Goal: Task Accomplishment & Management: Complete application form

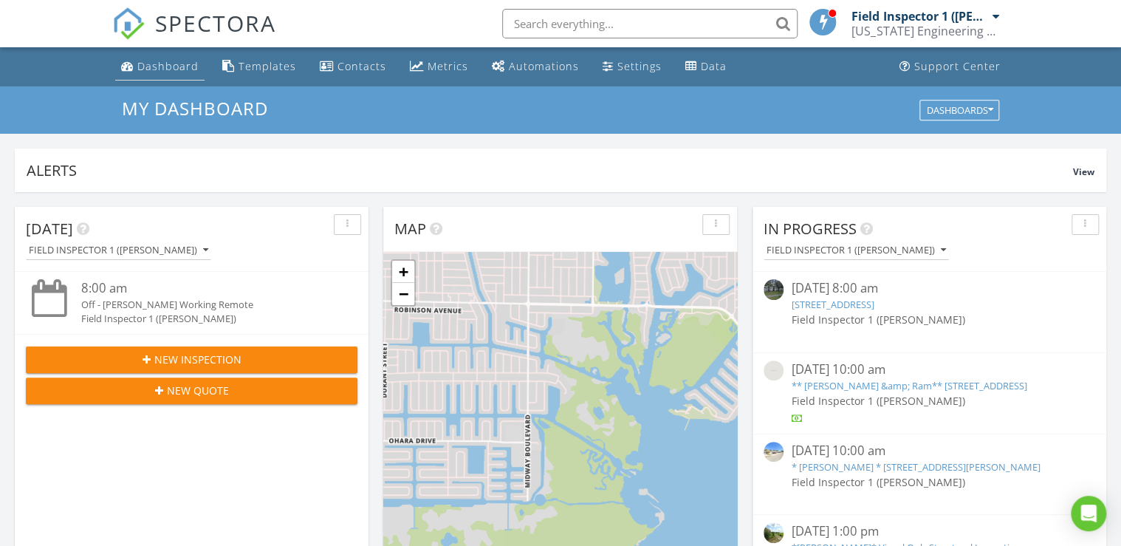
click at [174, 64] on div "Dashboard" at bounding box center [167, 66] width 61 height 14
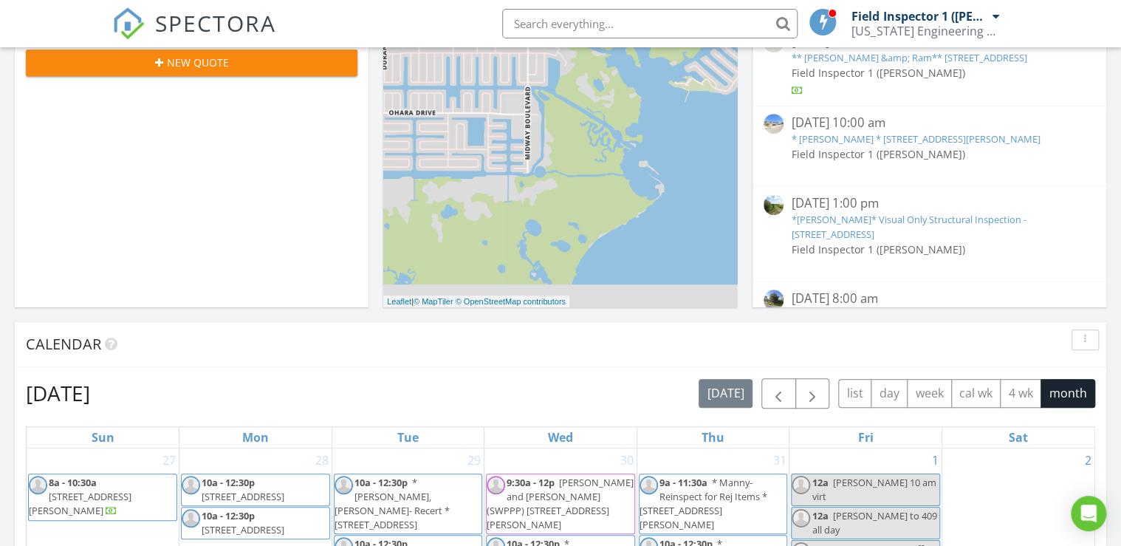
scroll to position [473, 0]
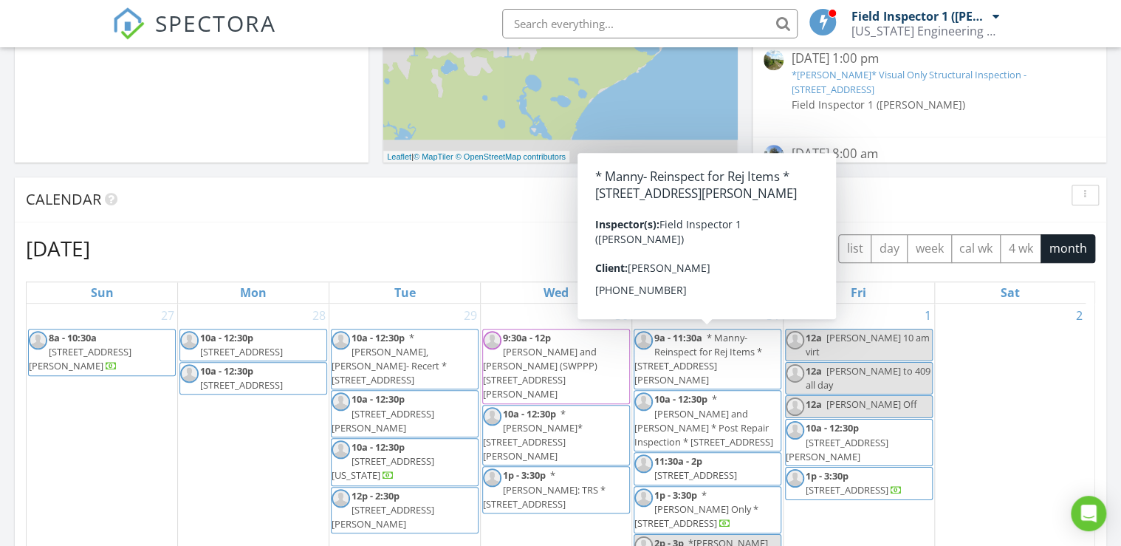
click at [815, 240] on span "button" at bounding box center [813, 249] width 18 height 18
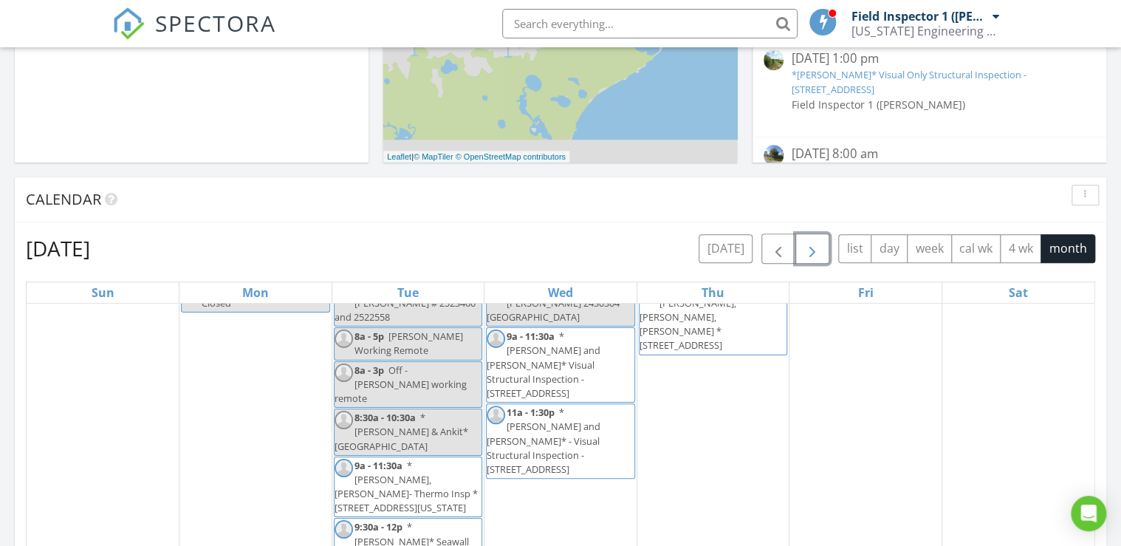
scroll to position [0, 0]
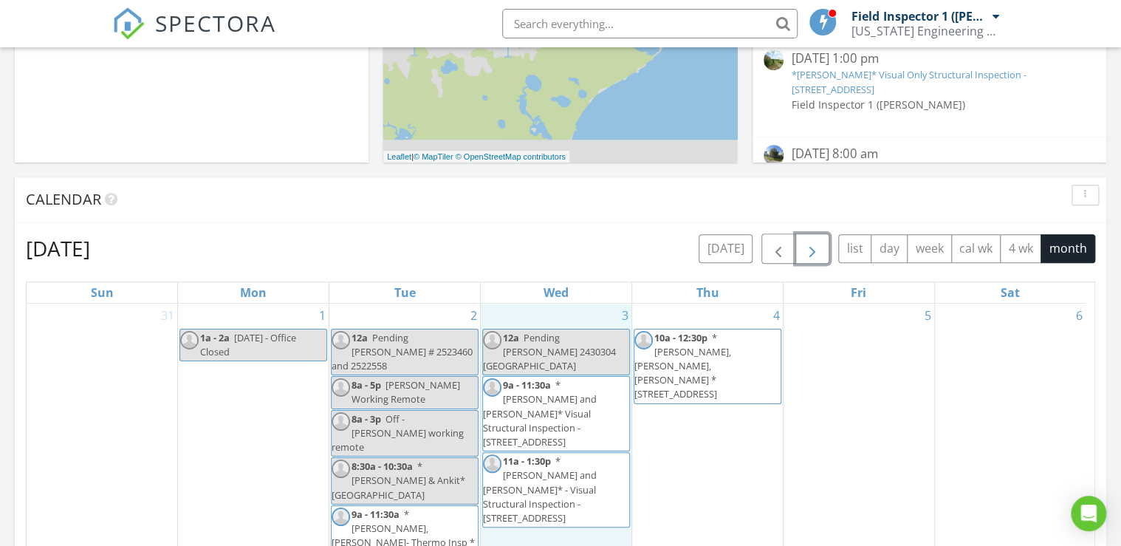
click at [564, 510] on div "3 12a Pending David 2430304 Clermont FL 9a - 11:30a *DAMIEN and TONY* Visual St…" at bounding box center [556, 484] width 151 height 360
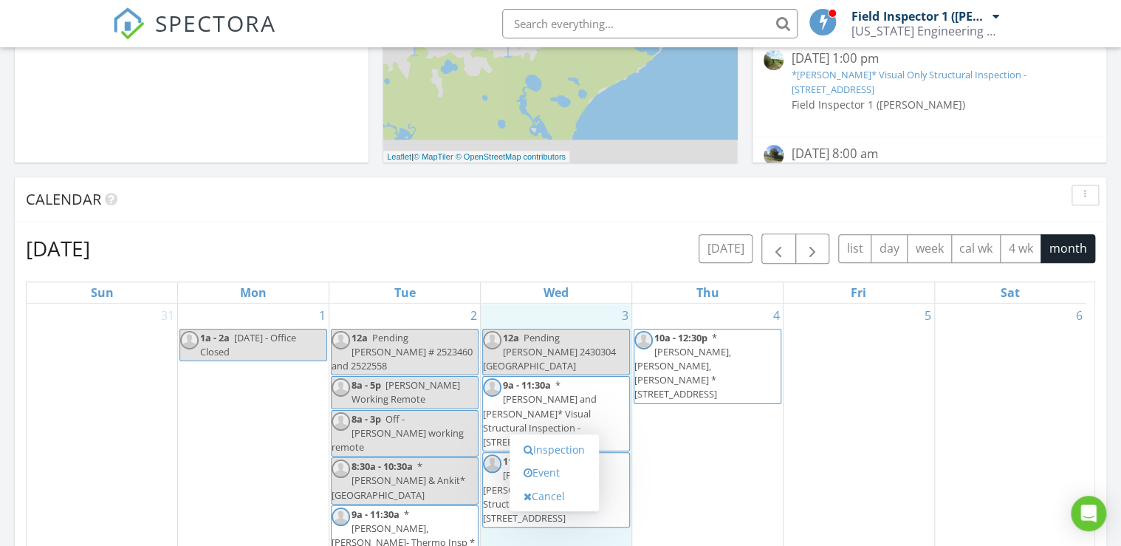
click at [639, 205] on div "Calendar" at bounding box center [549, 199] width 1047 height 22
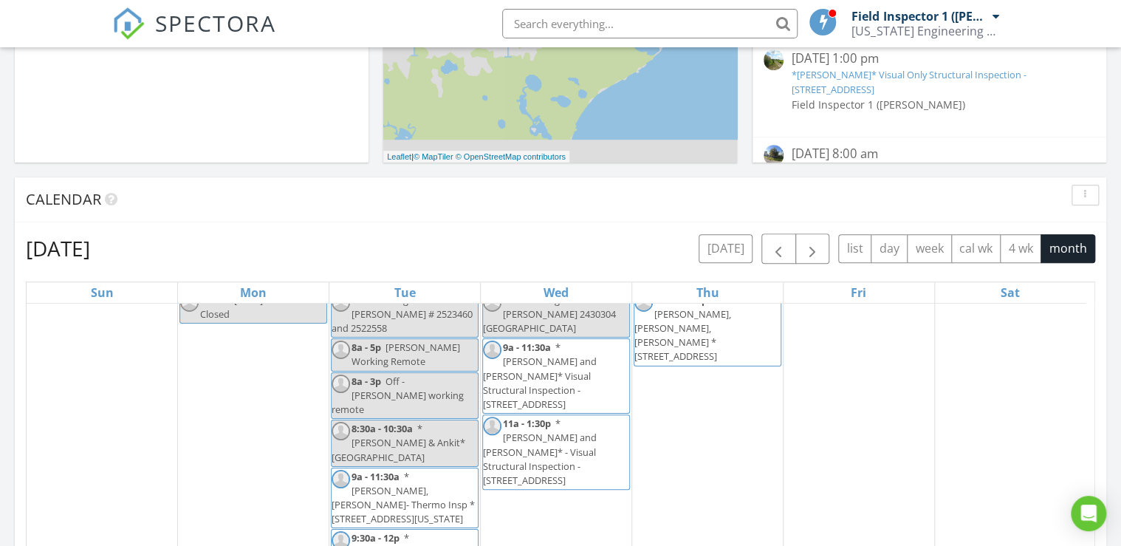
scroll to position [59, 0]
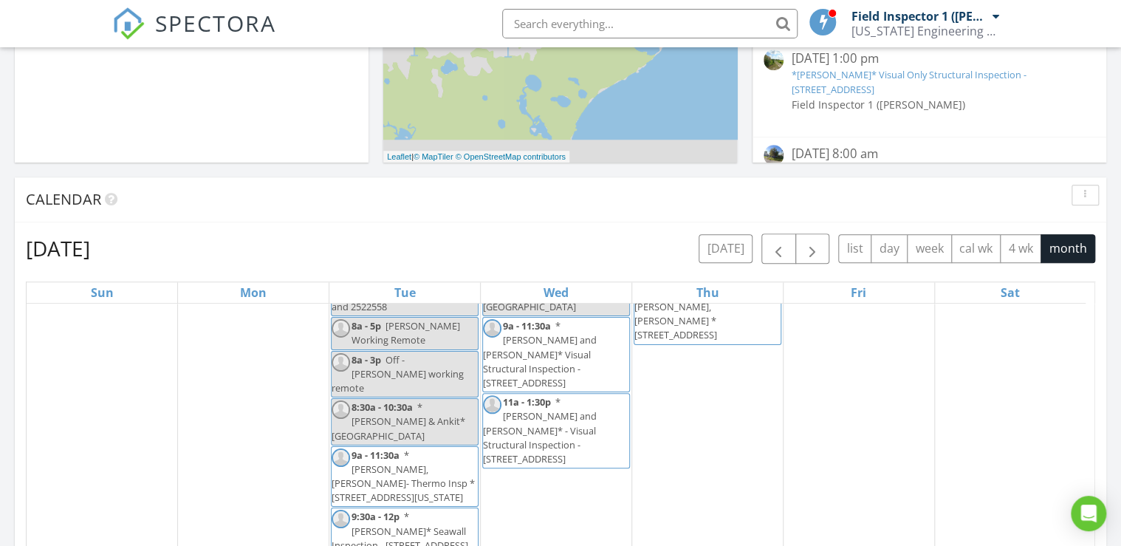
click at [563, 460] on div "3 12a Pending David 2430304 Clermont FL 9a - 11:30a *DAMIEN and TONY* Visual St…" at bounding box center [556, 424] width 151 height 360
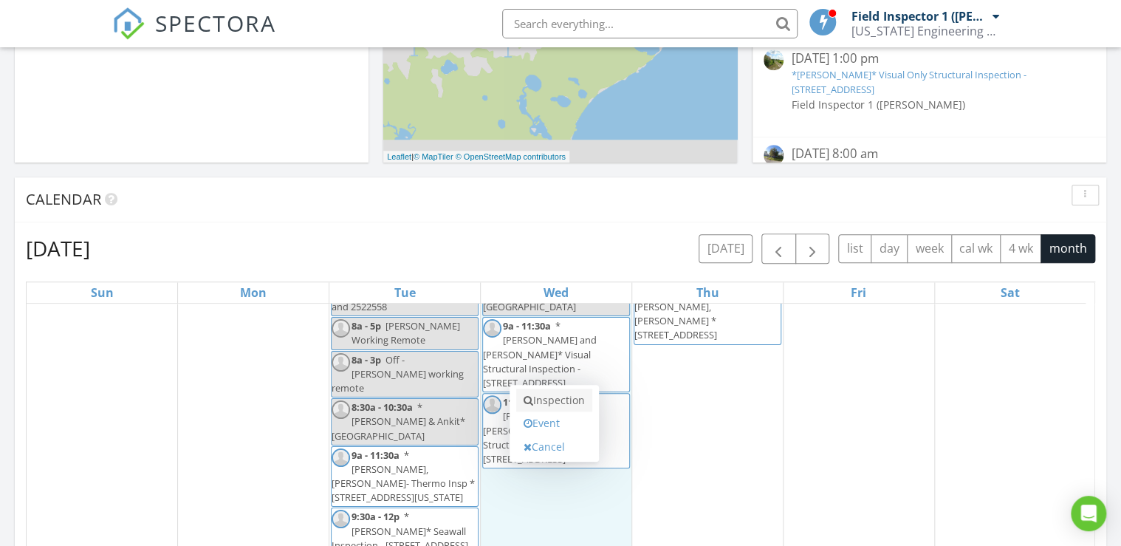
click at [553, 400] on link "Inspection" at bounding box center [554, 400] width 76 height 24
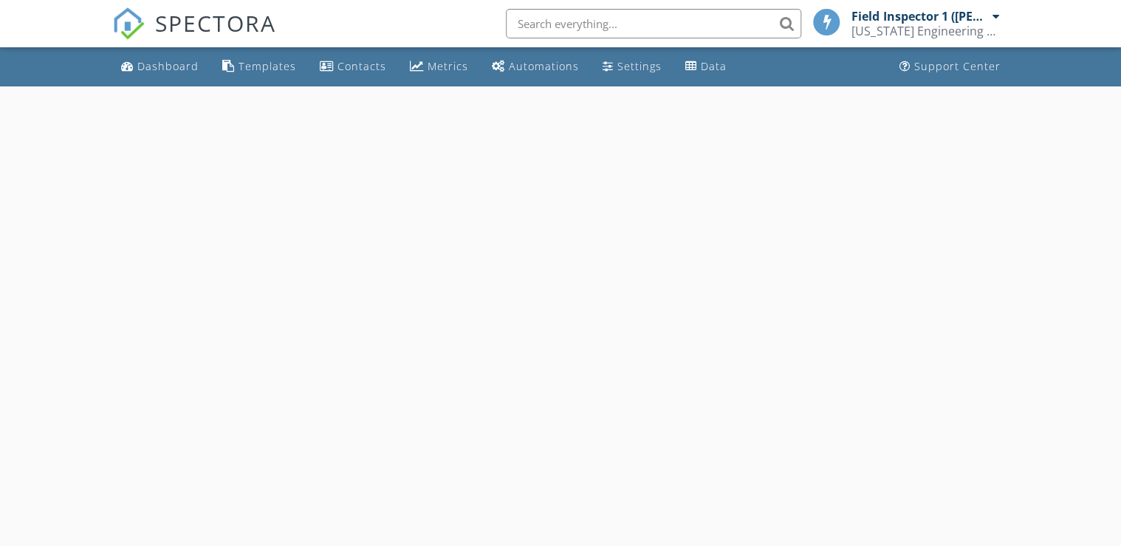
select select "8"
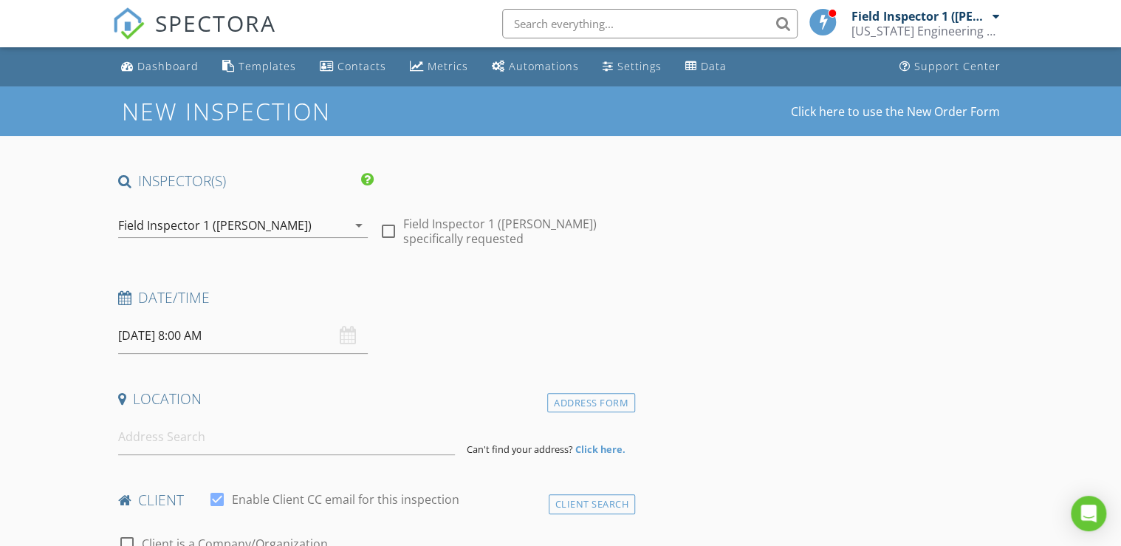
click at [199, 341] on input "[DATE] 8:00 AM" at bounding box center [243, 336] width 250 height 36
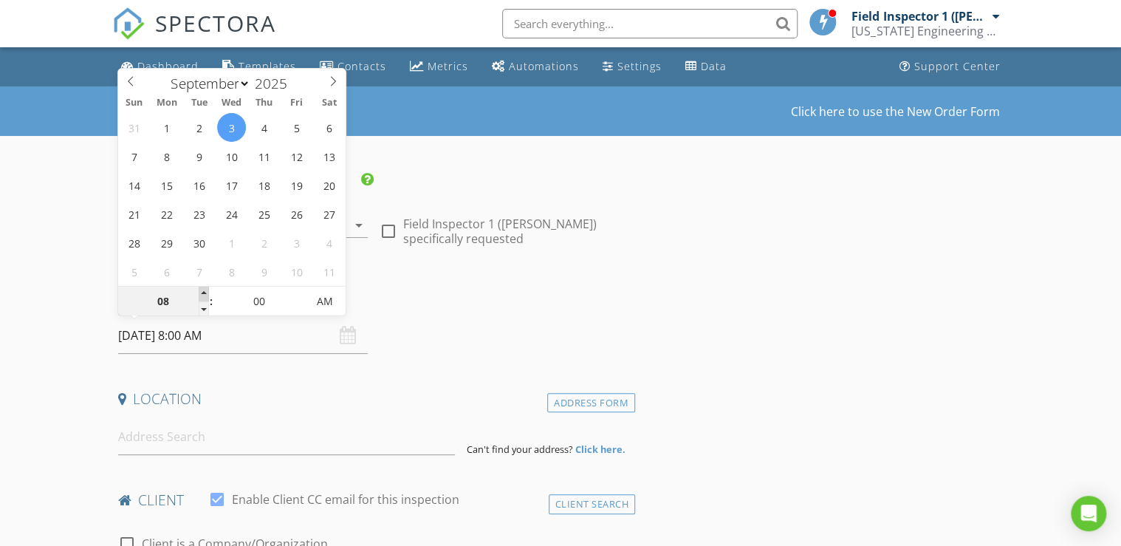
type input "09"
type input "09/03/2025 9:00 AM"
click at [202, 292] on span at bounding box center [204, 294] width 10 height 15
type input "10"
type input "09/03/2025 10:00 AM"
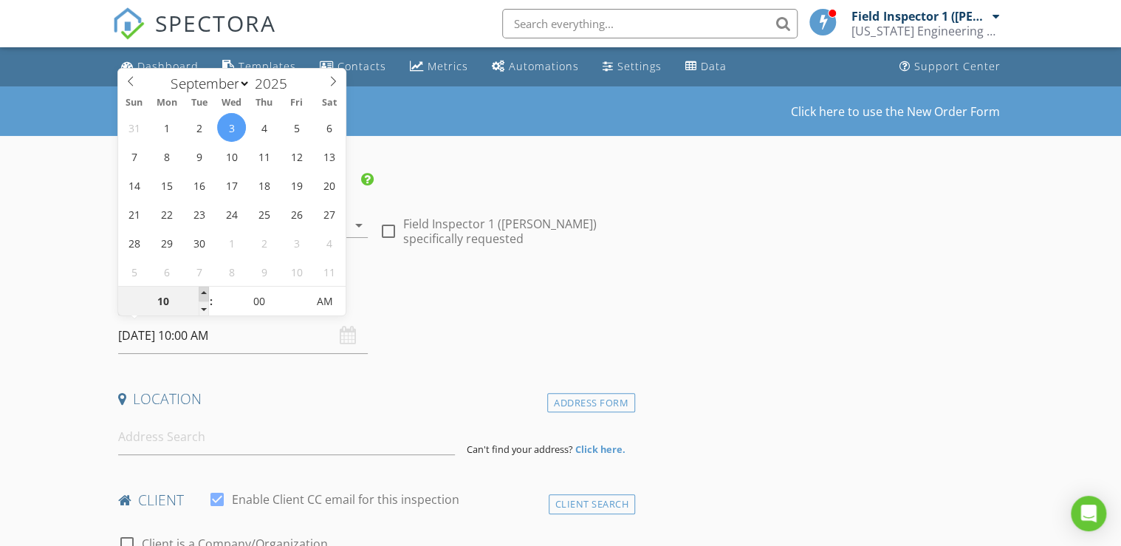
click at [202, 292] on span at bounding box center [204, 294] width 10 height 15
type input "11"
type input "[DATE] 11:00 AM"
click at [202, 292] on span at bounding box center [204, 294] width 10 height 15
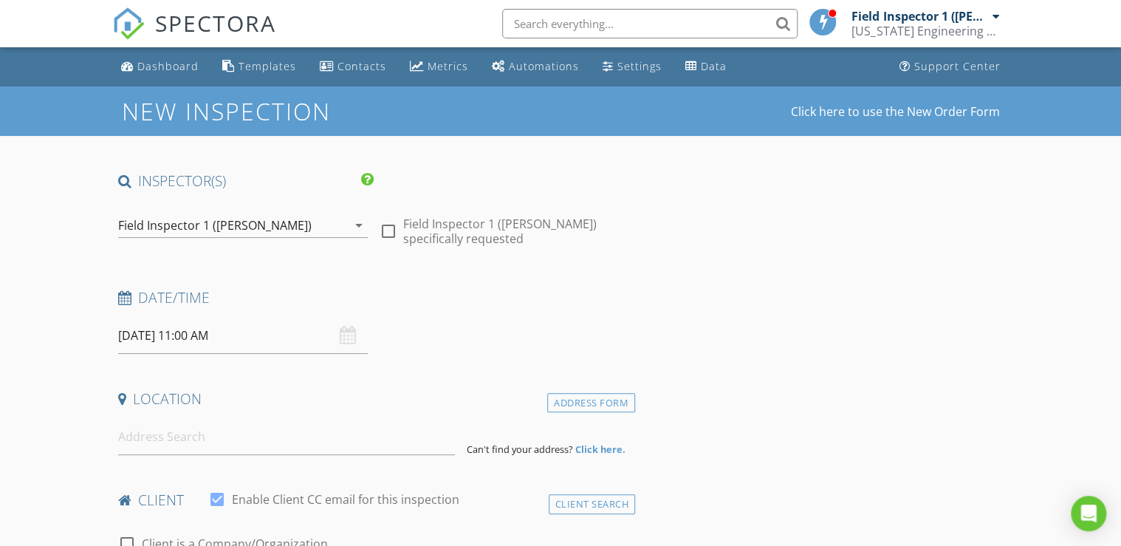
drag, startPoint x: 743, startPoint y: 309, endPoint x: 718, endPoint y: 321, distance: 27.4
click at [247, 440] on input at bounding box center [286, 437] width 337 height 36
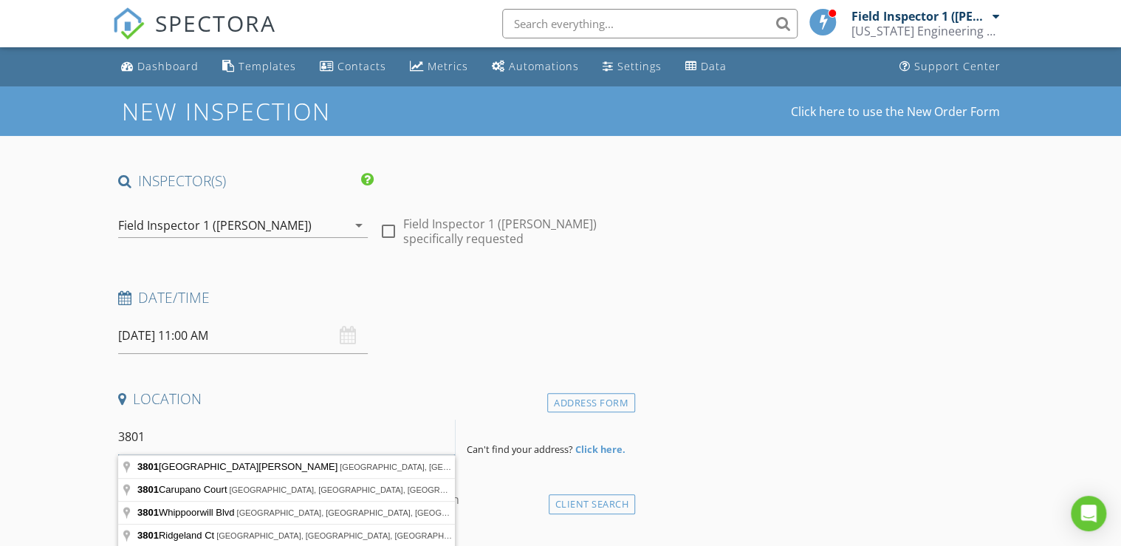
click at [168, 431] on input "3801" at bounding box center [286, 437] width 337 height 36
type input "3801 South Atlantic Avenue, New Smyrna Beach, FL, USA"
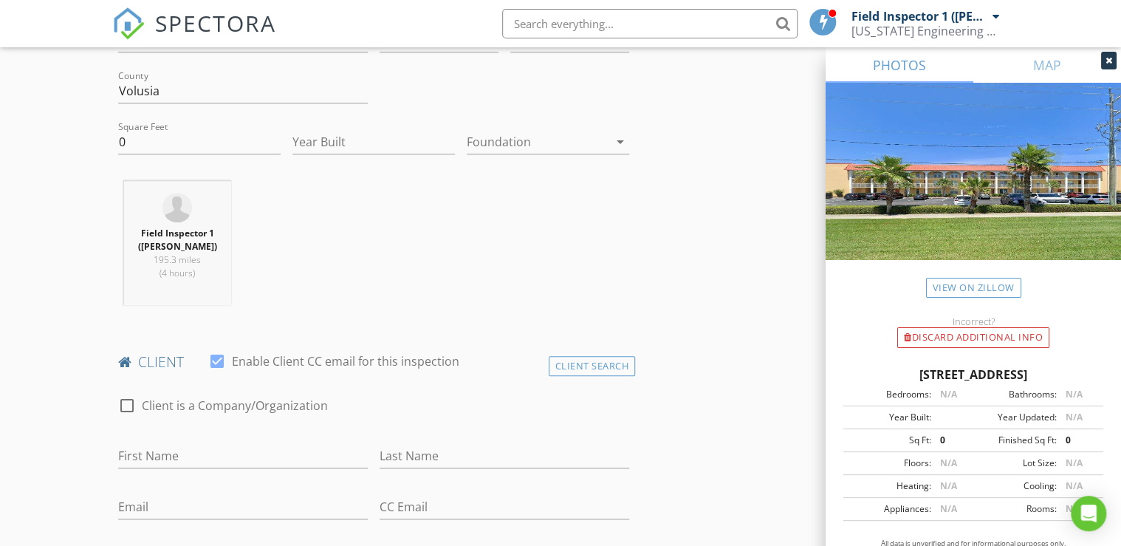
scroll to position [473, 0]
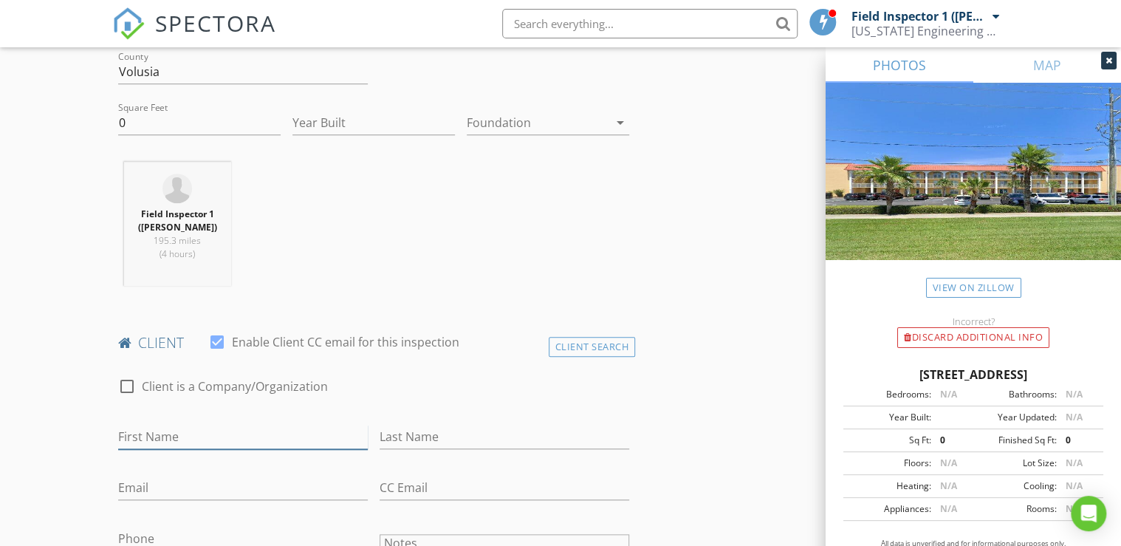
click at [216, 434] on input "First Name" at bounding box center [243, 437] width 250 height 24
type input "[PERSON_NAME]"
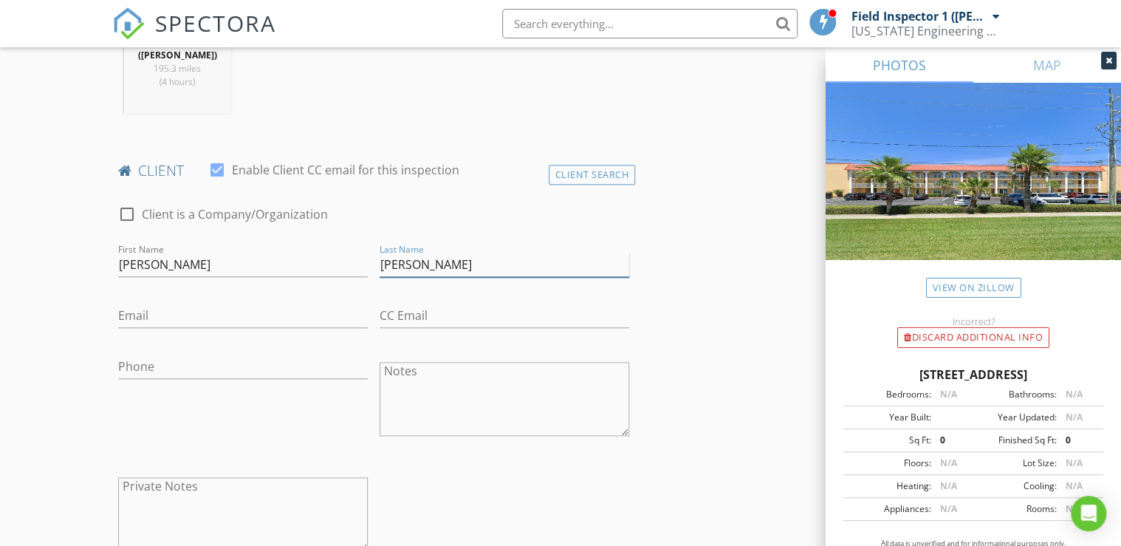
scroll to position [650, 0]
type input "Bennett"
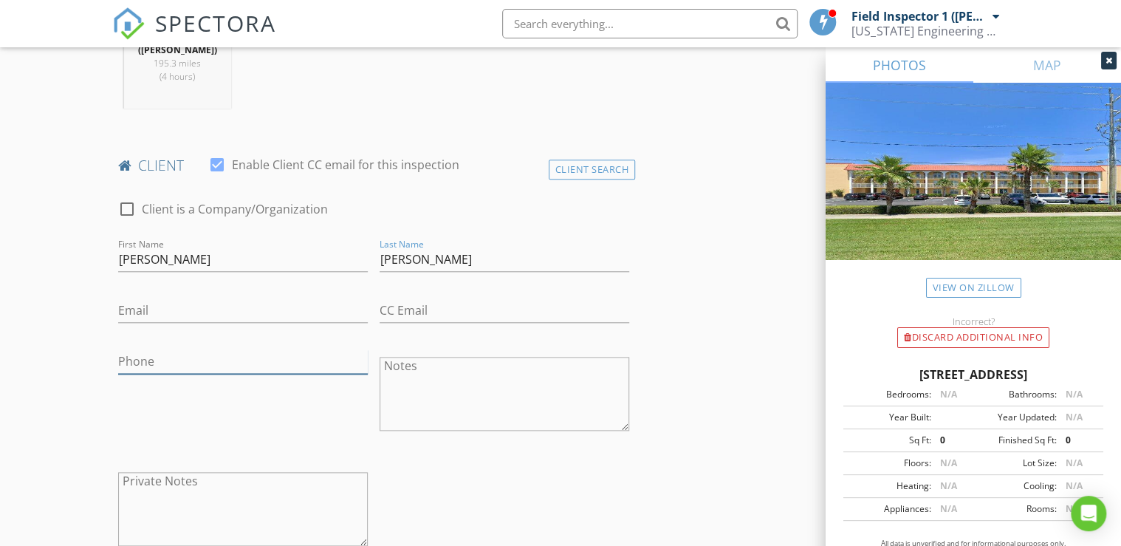
click at [178, 362] on input "Phone" at bounding box center [243, 361] width 250 height 24
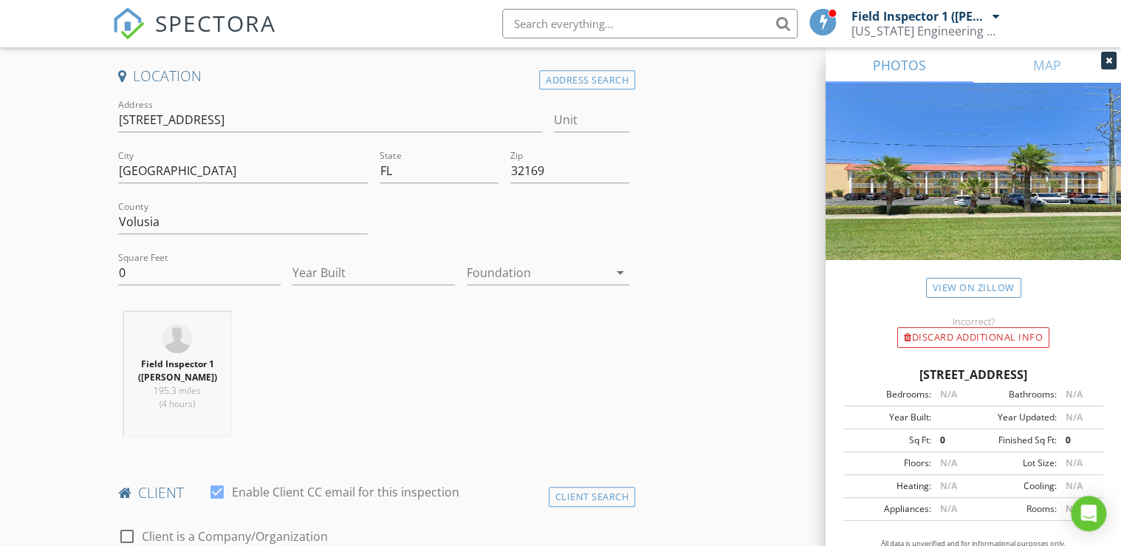
scroll to position [236, 0]
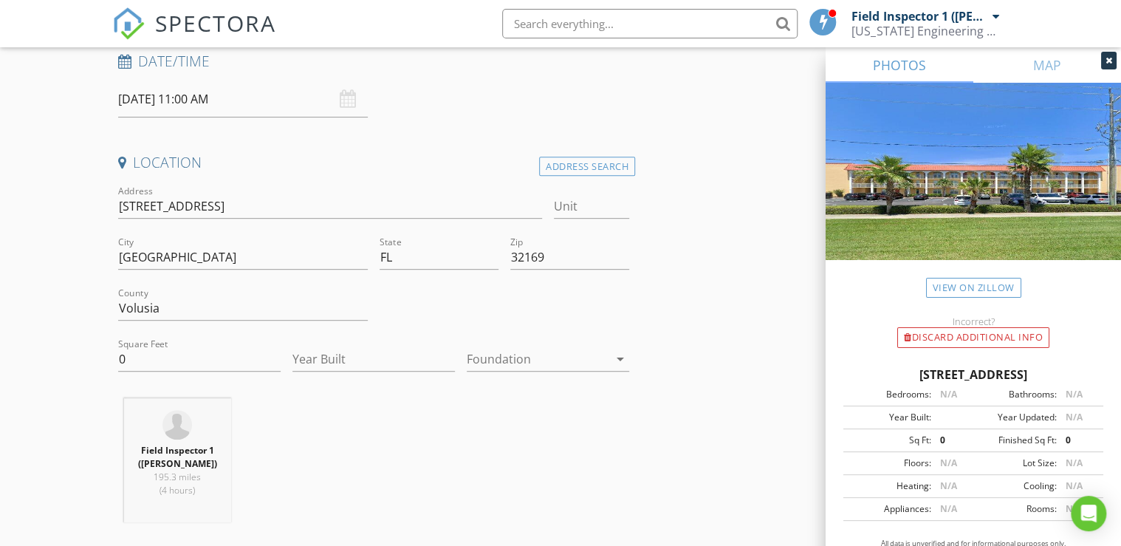
type input "386-427-3894"
click at [118, 201] on input "3801 S Atlantic Ave" at bounding box center [330, 206] width 424 height 24
type input "* Matt- Resinp to update SIRS * 3801 S Atlantic Ave"
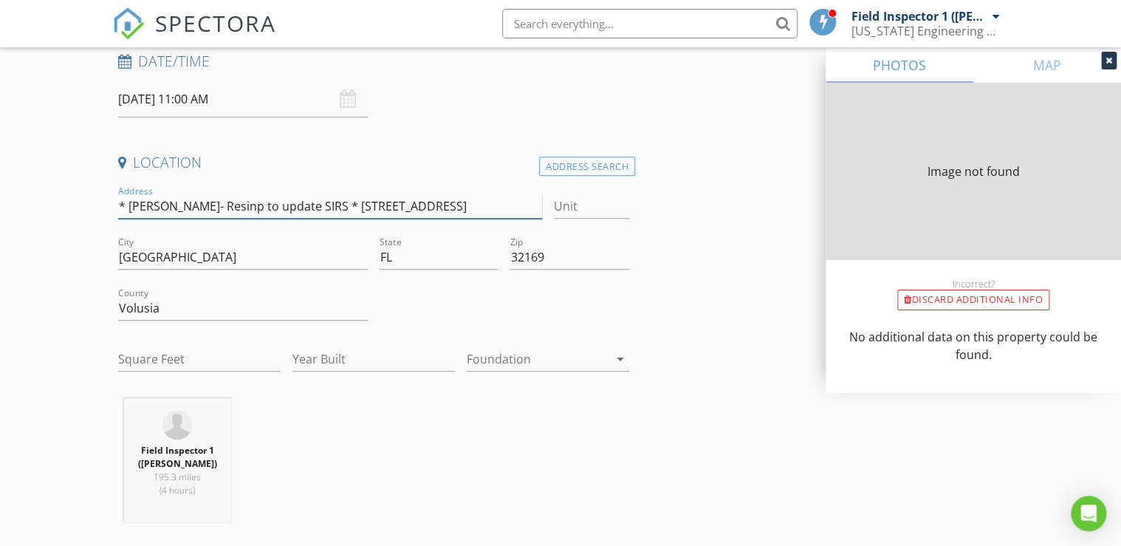
type input "0"
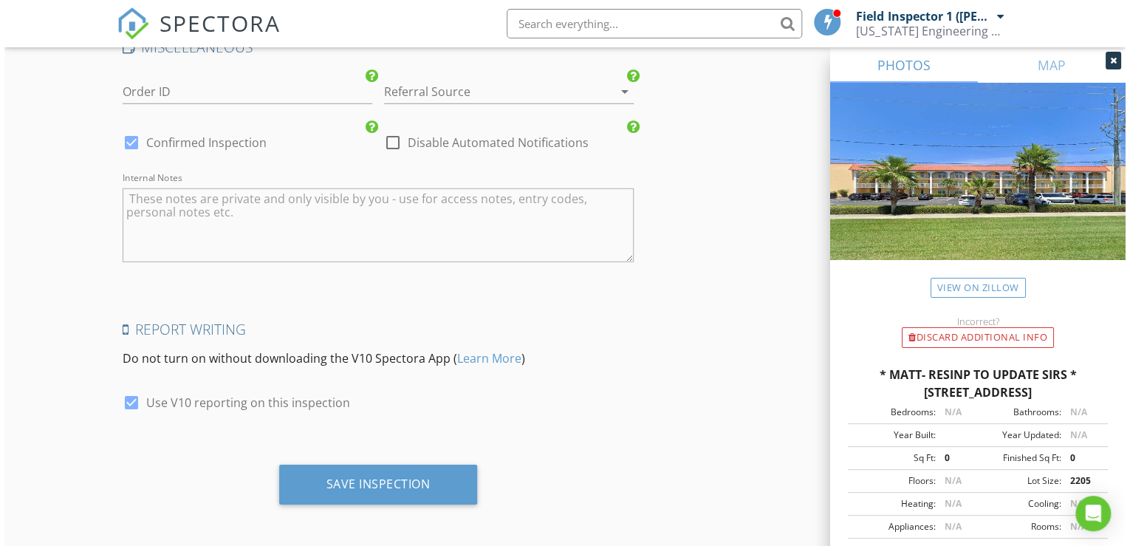
scroll to position [2092, 0]
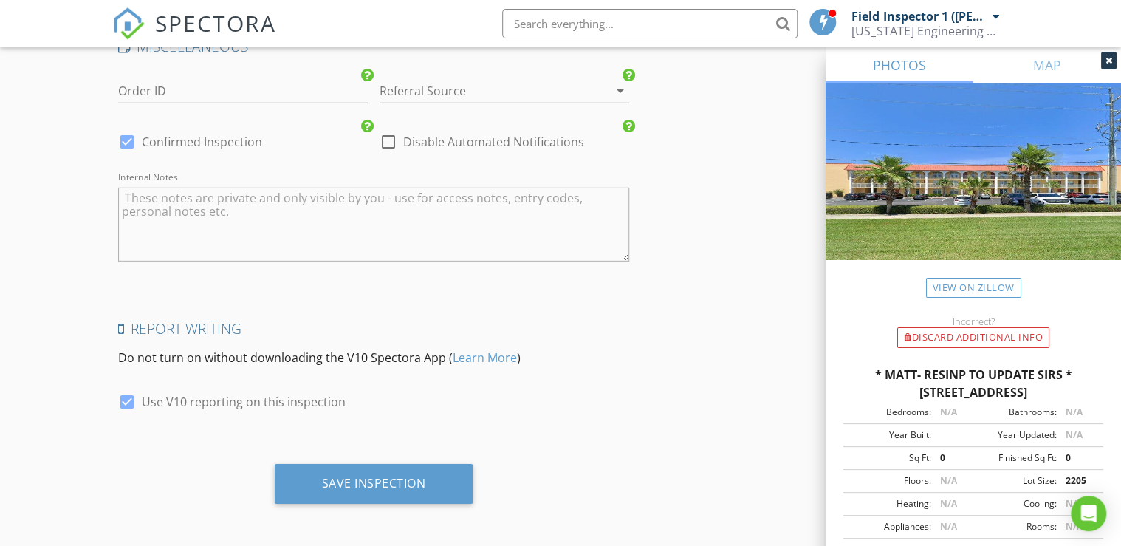
type input "* Matt- Resinp to update SIRS * 3801 S Atlantic Ave"
click at [129, 398] on div at bounding box center [126, 401] width 25 height 25
checkbox input "false"
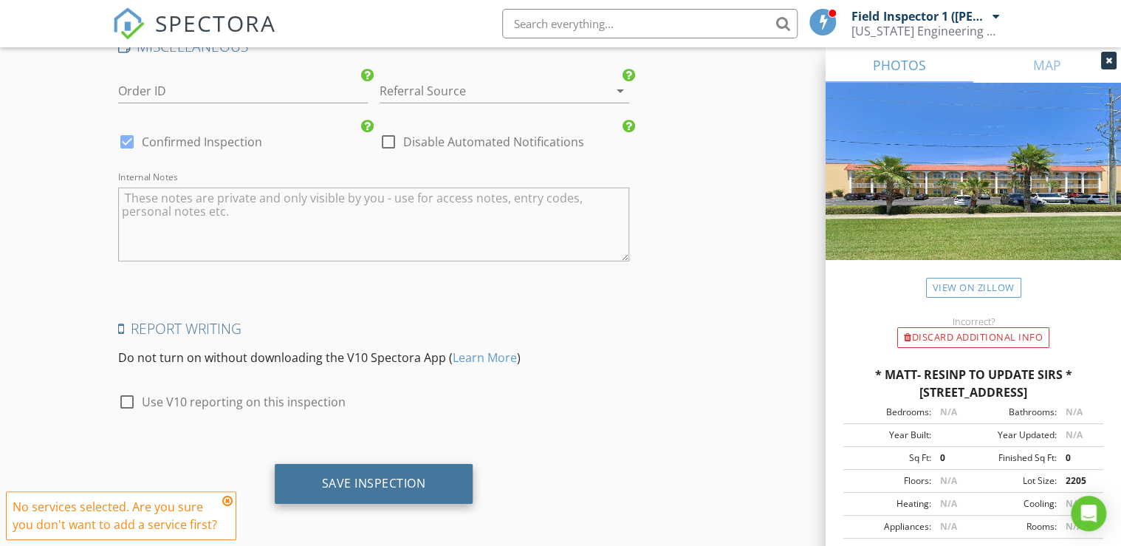
click at [378, 484] on div "Save Inspection" at bounding box center [374, 483] width 104 height 15
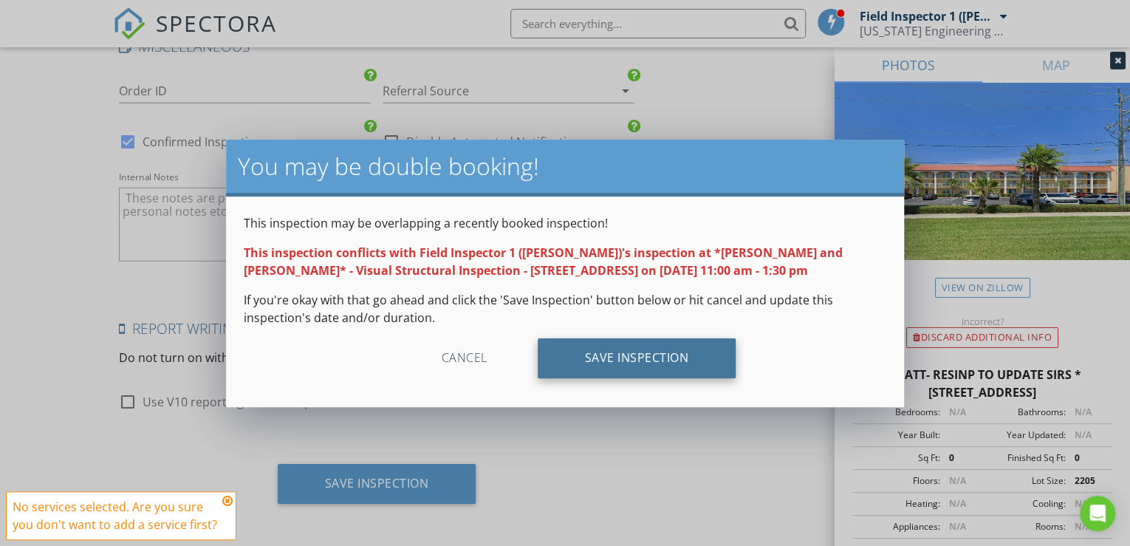
click at [641, 352] on div "Save Inspection" at bounding box center [637, 358] width 199 height 40
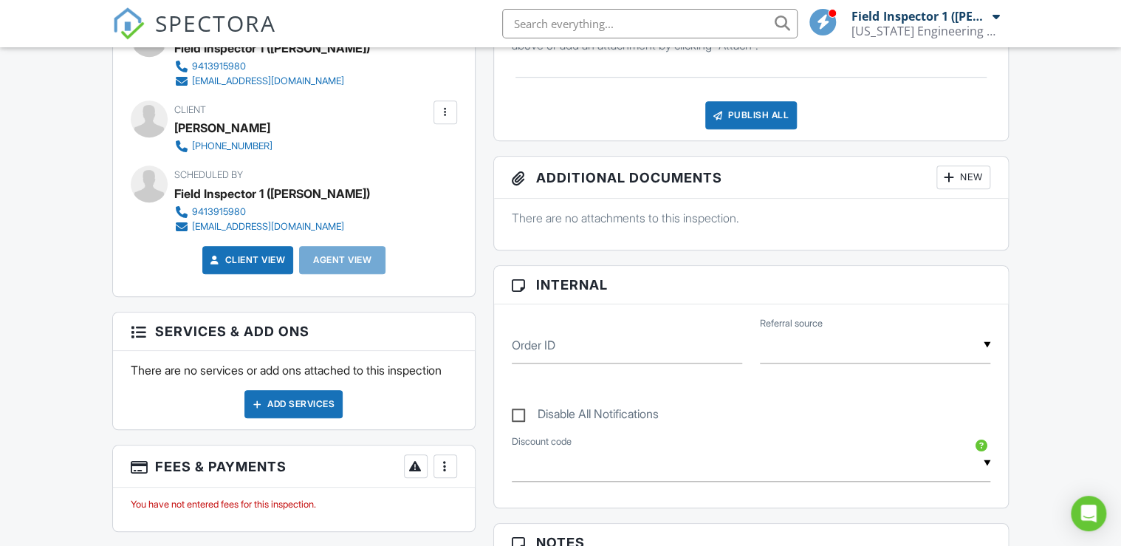
scroll to position [473, 0]
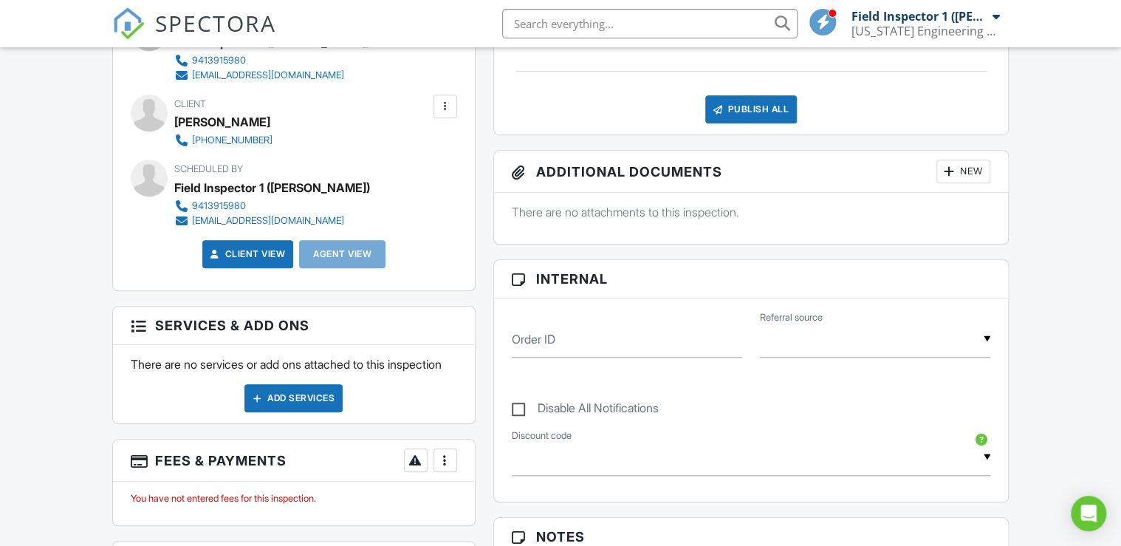
click at [961, 167] on div "New" at bounding box center [963, 172] width 54 height 24
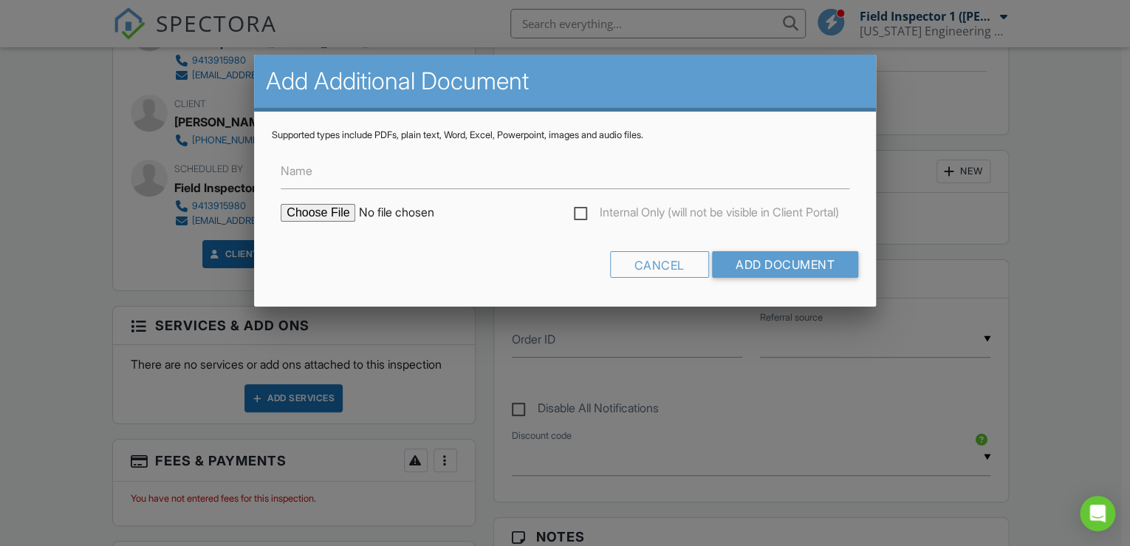
click at [420, 254] on div "Cancel Add Document" at bounding box center [565, 270] width 586 height 38
click at [449, 253] on div "Cancel Add Document" at bounding box center [565, 270] width 586 height 38
click at [324, 214] on input "file" at bounding box center [406, 213] width 251 height 18
type input "C:\fakepath\2322357-2.pdf"
click at [403, 272] on div "Cancel Add Document" at bounding box center [565, 270] width 586 height 38
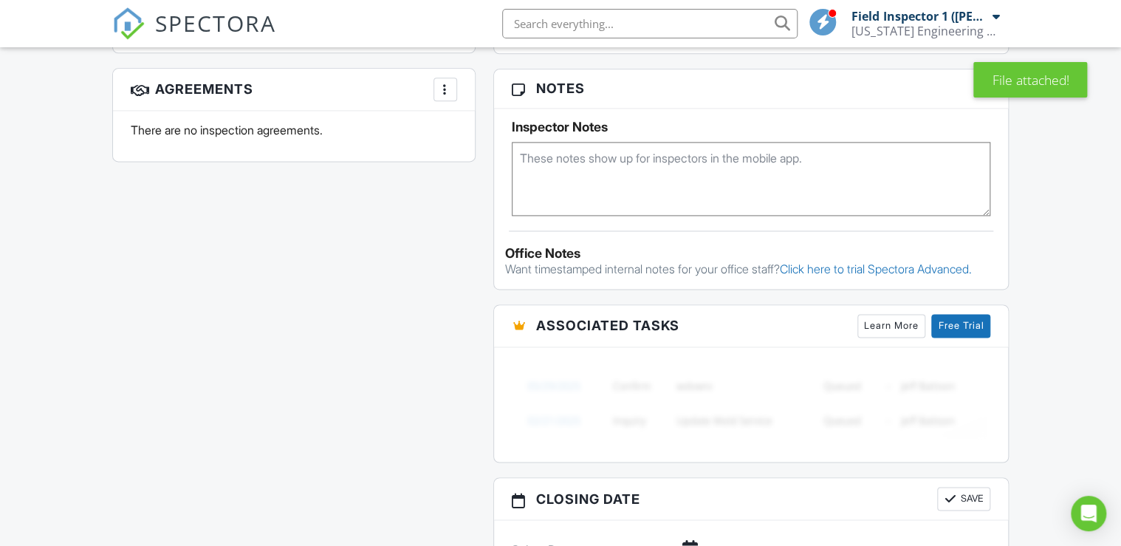
click at [535, 154] on textarea at bounding box center [751, 179] width 479 height 74
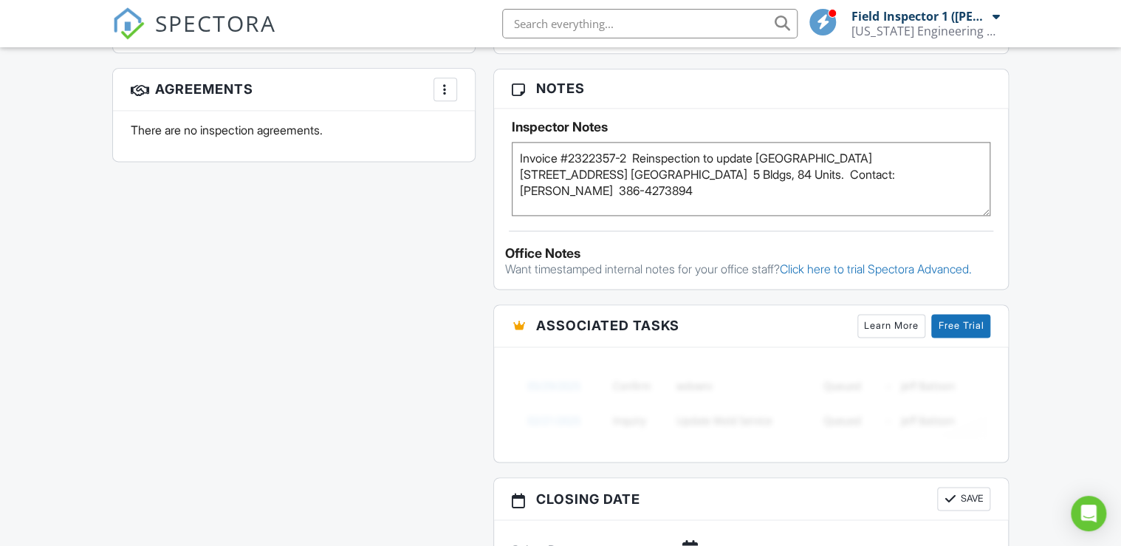
click at [541, 189] on textarea "Invoice #2322357-2 Reinspection to update SIRS Point East Assoc. 3801 S Atlanti…" at bounding box center [751, 179] width 479 height 74
click at [576, 191] on textarea "Invoice #2322357-2 Reinspection to update SIRS Point East Assoc. 3801 S Atlanti…" at bounding box center [751, 179] width 479 height 74
type textarea "Invoice #2322357-2 Reinspection to update SIRS Point East Assoc. 3801 S Atlanti…"
click at [423, 349] on div "All emails and texts are disabled for this inspection! All emails and texts hav…" at bounding box center [560, 98] width 914 height 1222
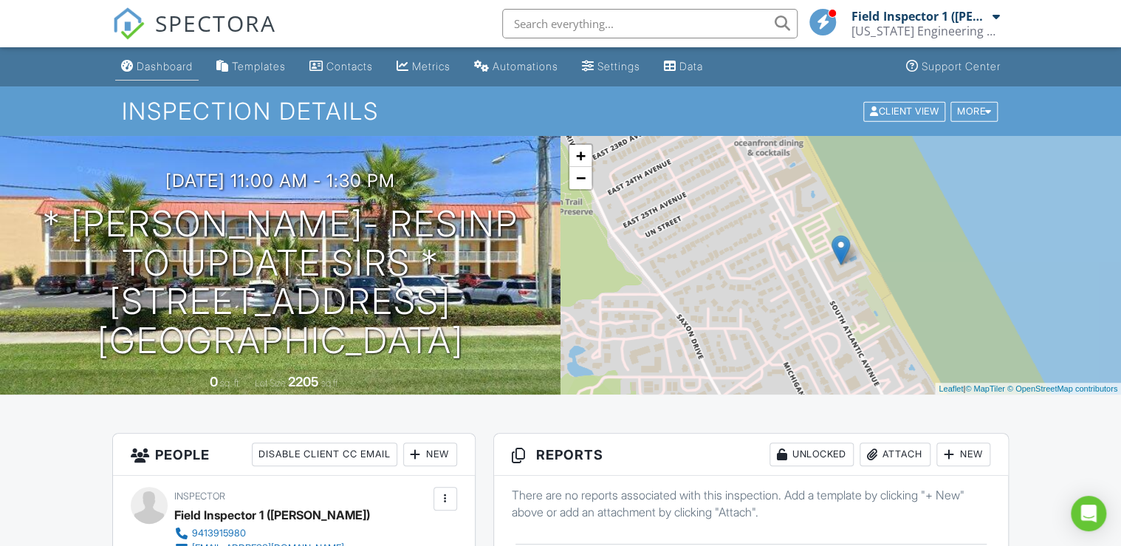
click at [170, 62] on div "Dashboard" at bounding box center [165, 66] width 56 height 13
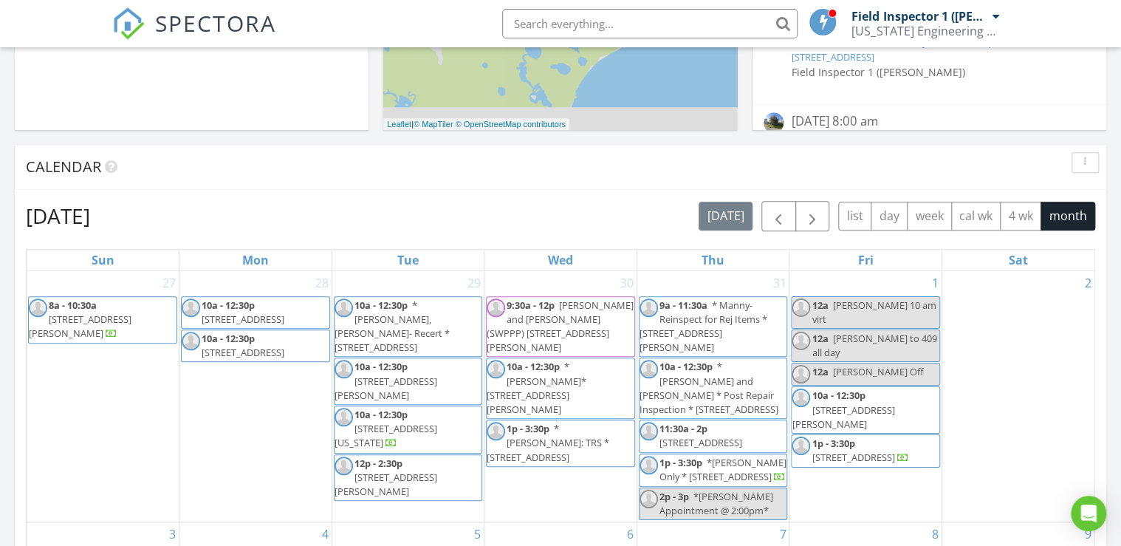
scroll to position [532, 0]
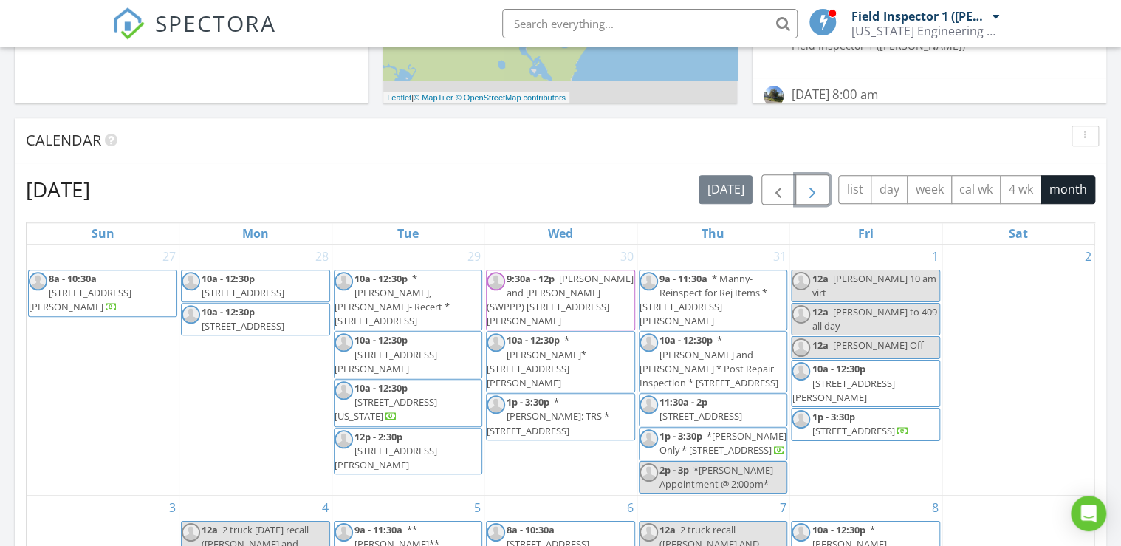
click at [818, 187] on span "button" at bounding box center [813, 190] width 18 height 18
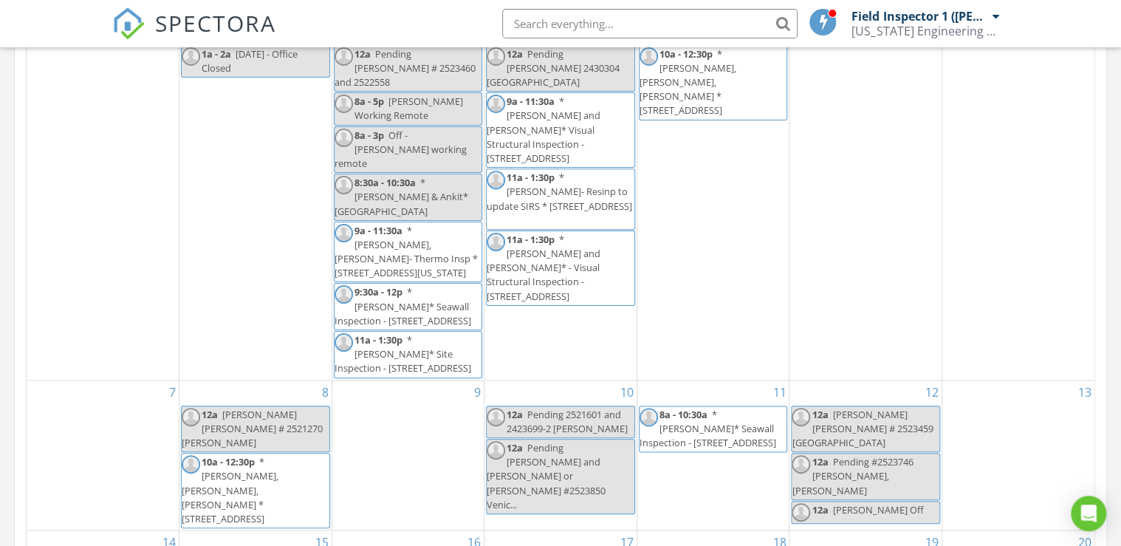
scroll to position [768, 0]
